Goal: Navigation & Orientation: Find specific page/section

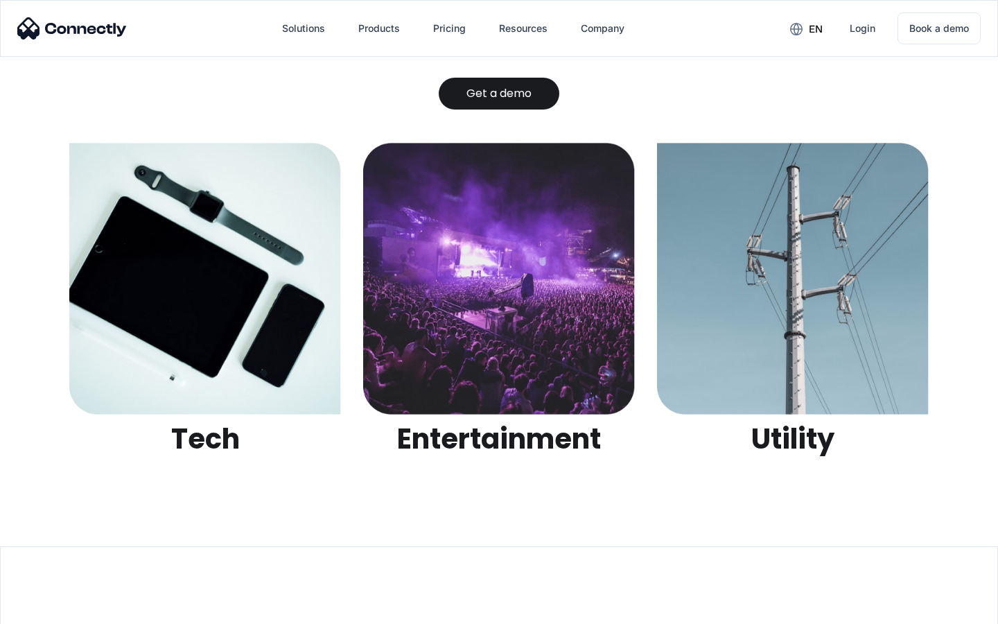
scroll to position [4373, 0]
